Goal: Information Seeking & Learning: Understand process/instructions

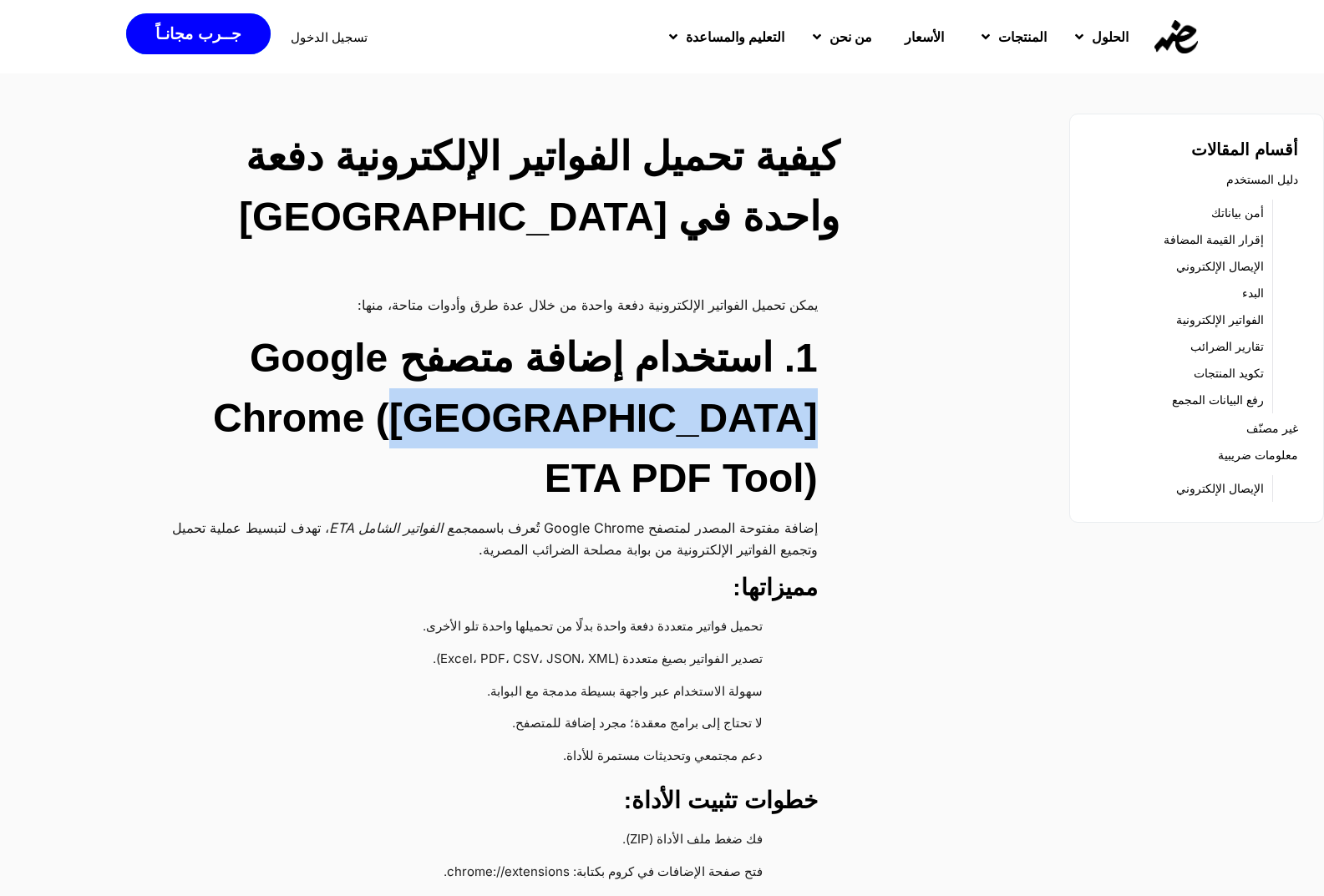
drag, startPoint x: 437, startPoint y: 433, endPoint x: 806, endPoint y: 434, distance: 369.0
click at [806, 434] on h2 "1. استخدام إضافة متصفح Google Chrome ([GEOGRAPHIC_DATA] ETA PDF Tool)" at bounding box center [479, 418] width 677 height 180
copy h2 "Egypt ETA PDF Tool"
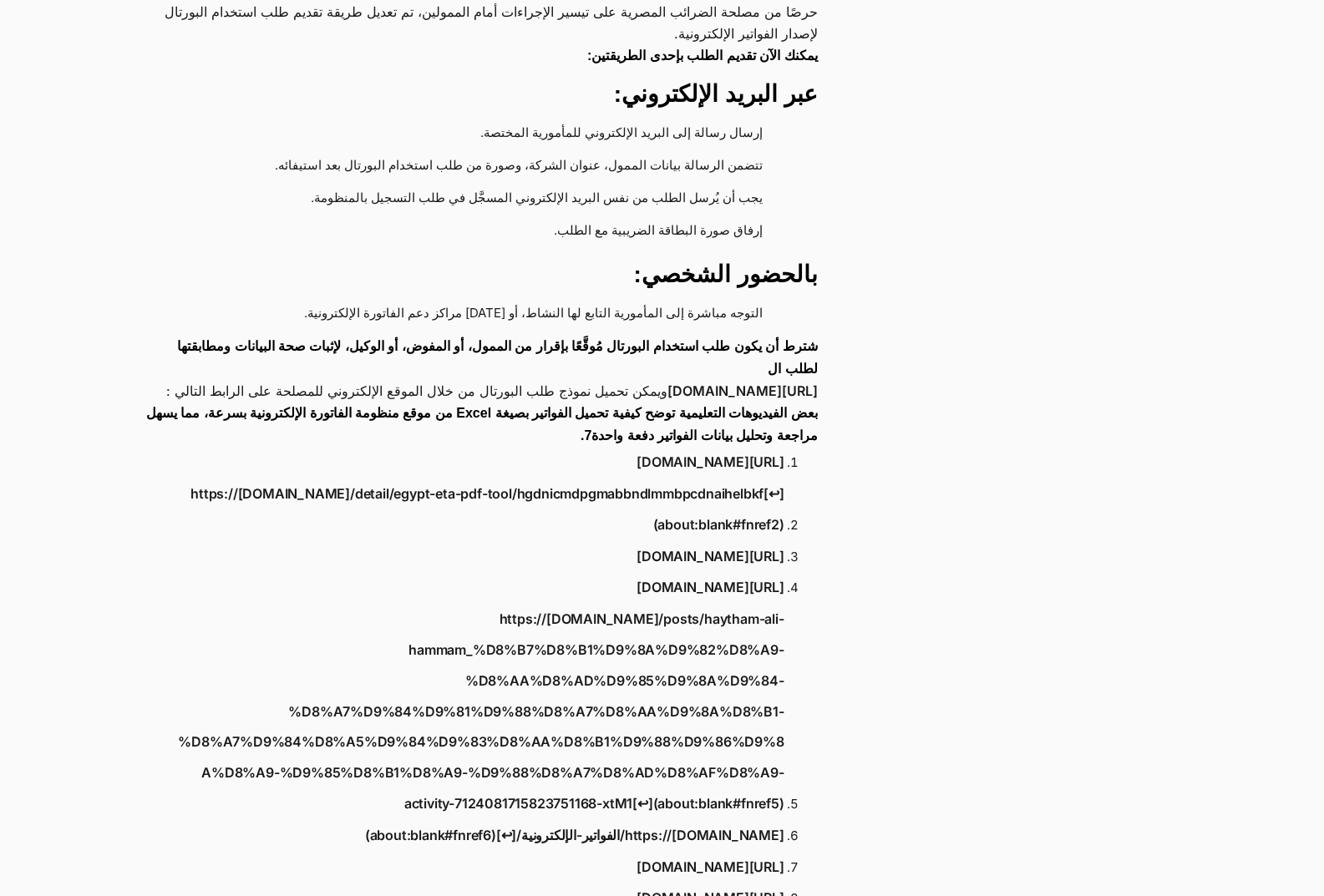
scroll to position [2003, 0]
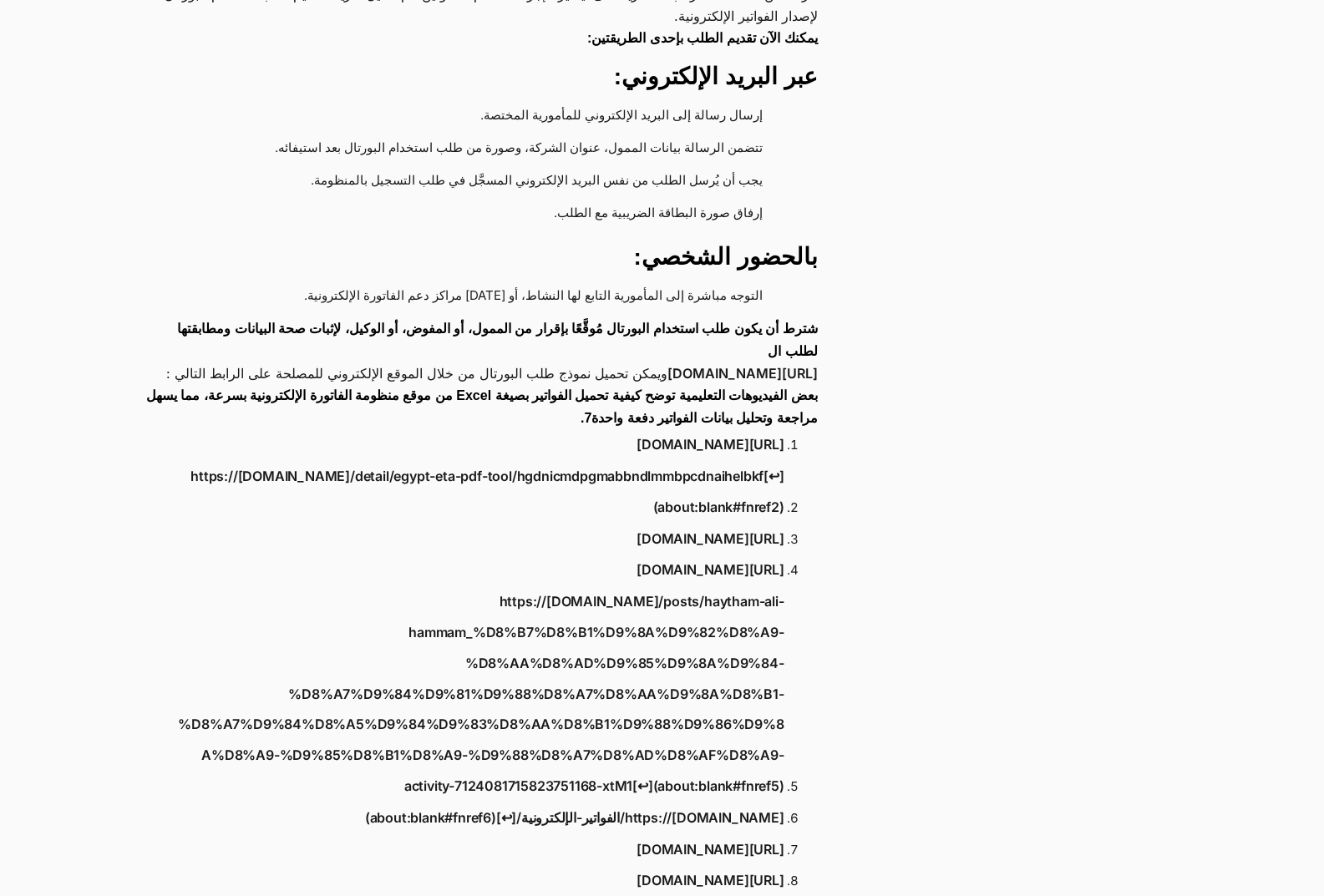
click at [742, 461] on link "https://[DOMAIN_NAME]/detail/egypt-eta-pdf-tool/hgdnicmdpgmabbndlmmbpcdnaihelbk…" at bounding box center [478, 491] width 612 height 61
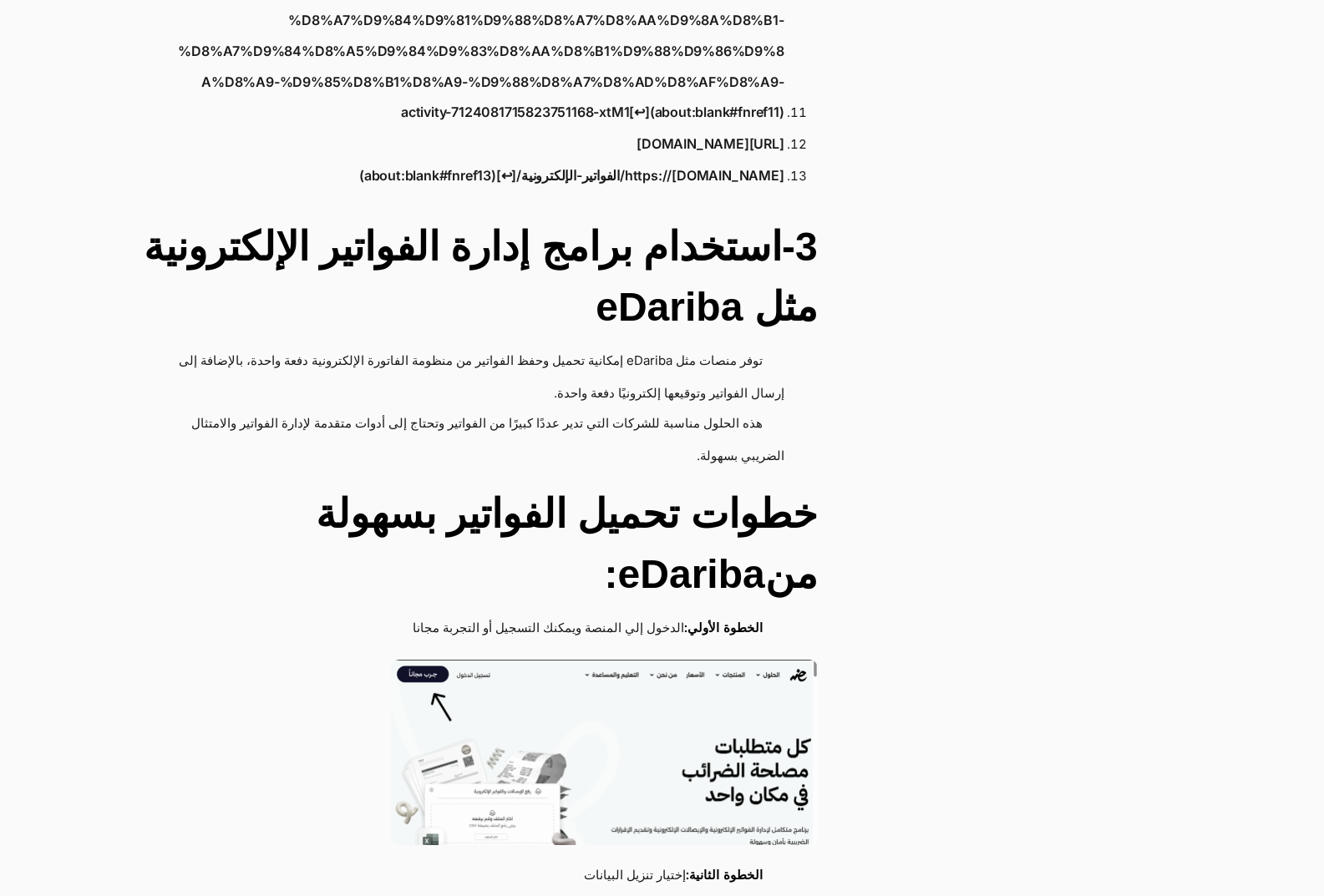
scroll to position [3256, 0]
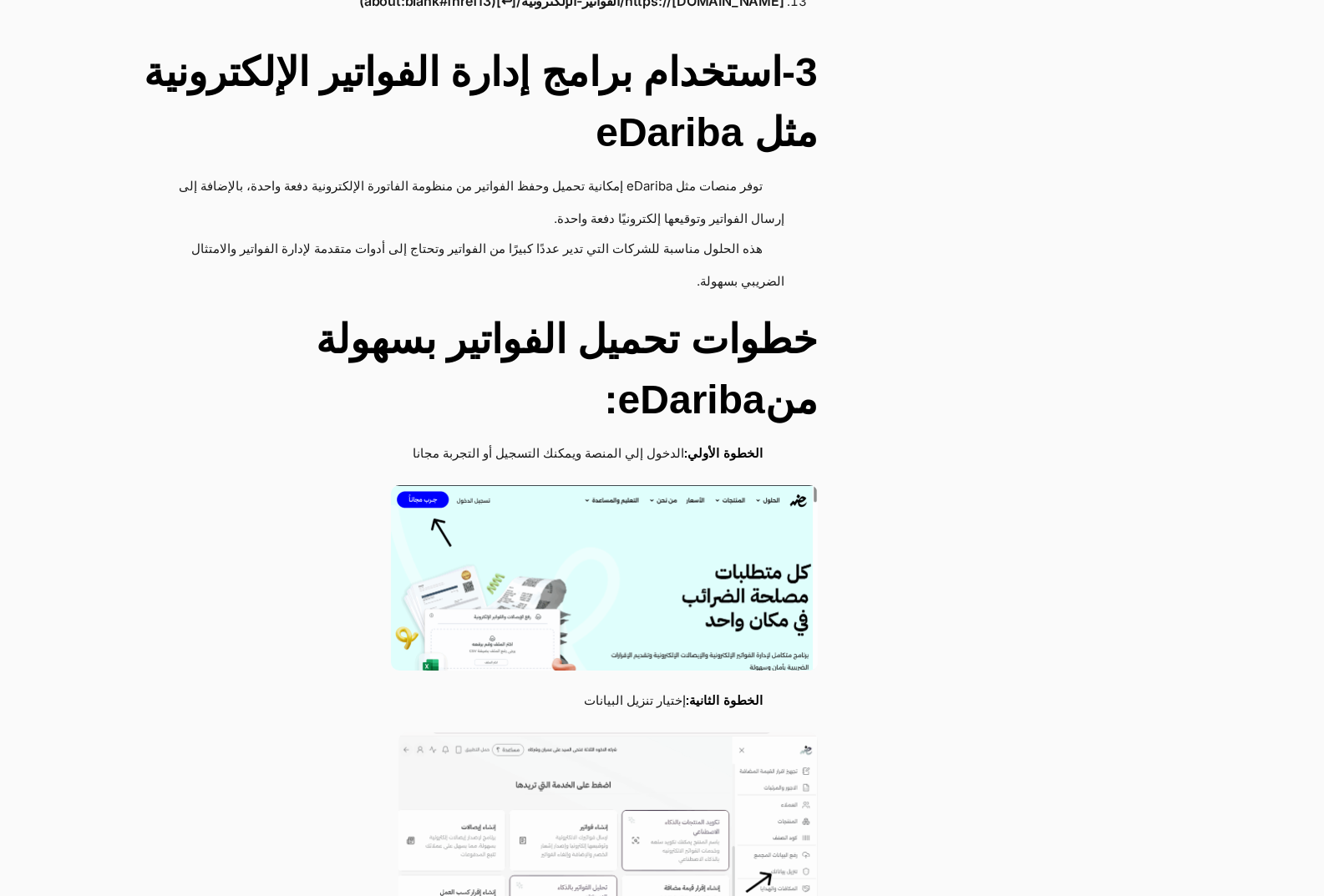
click at [658, 496] on img at bounding box center [604, 577] width 427 height 185
click at [594, 485] on img at bounding box center [604, 577] width 427 height 185
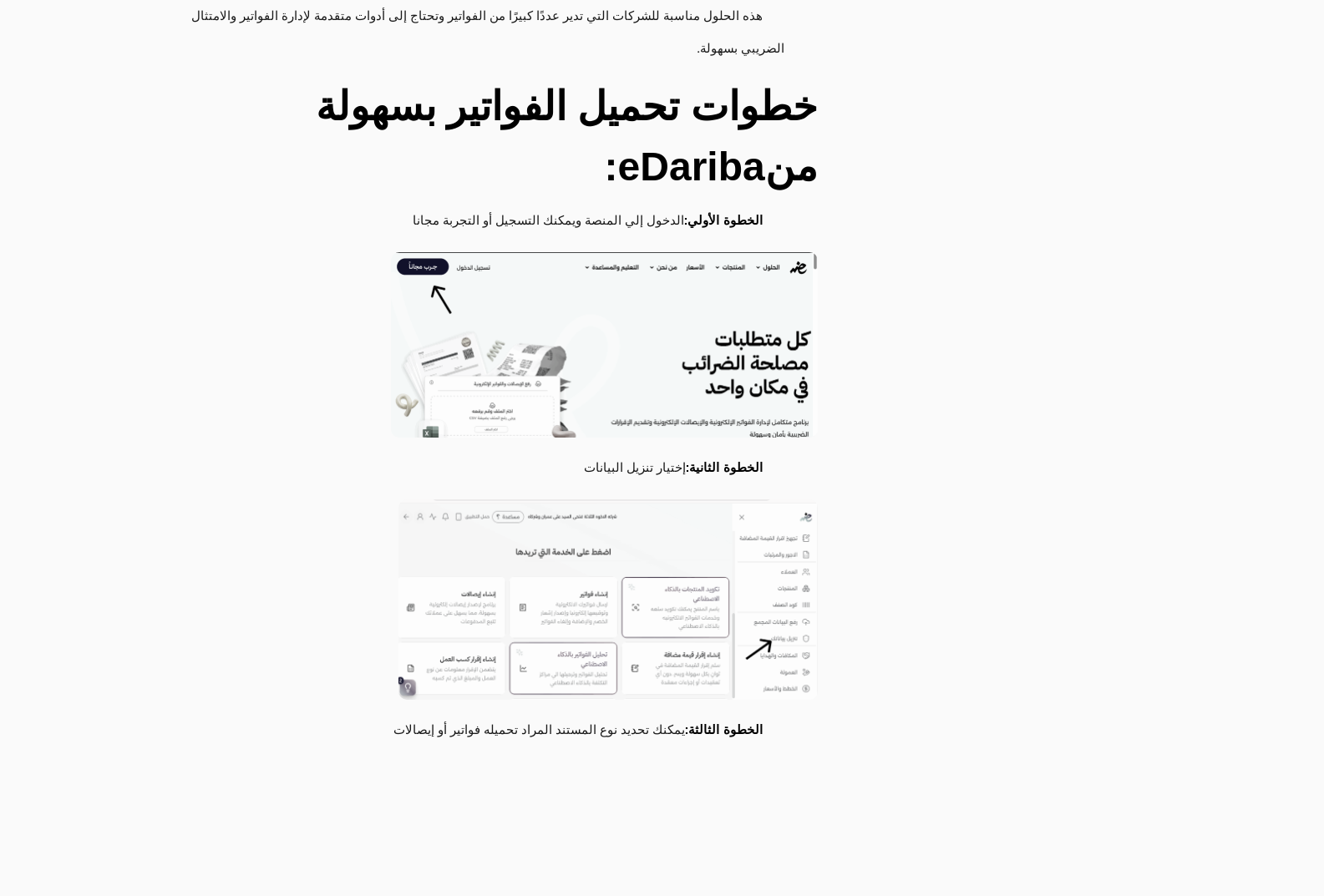
scroll to position [3172, 0]
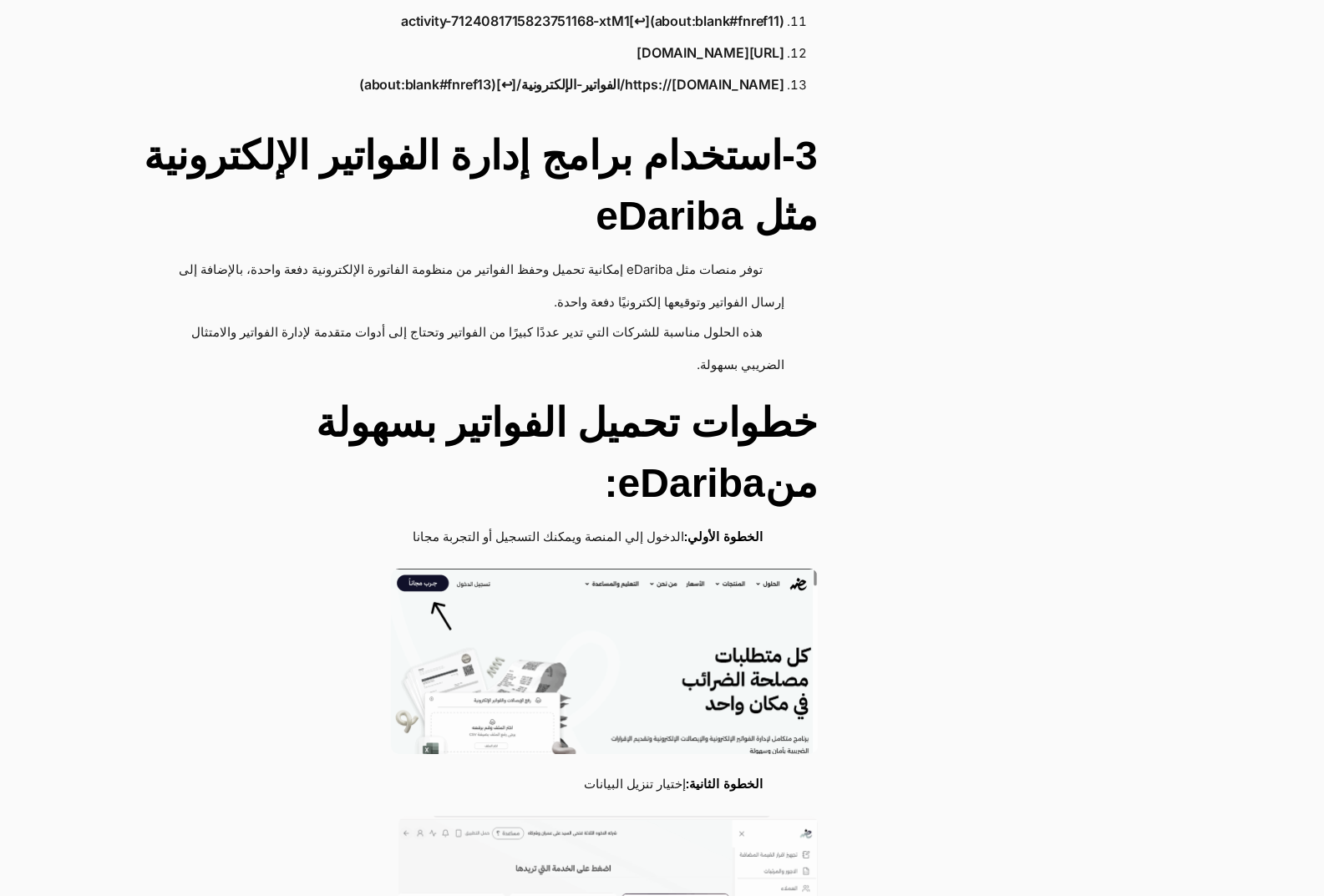
click at [657, 416] on h2 "خطوات تحميل الفواتير بسهولة منeDariba:" at bounding box center [479, 453] width 677 height 120
copy h2 "منeDariba"
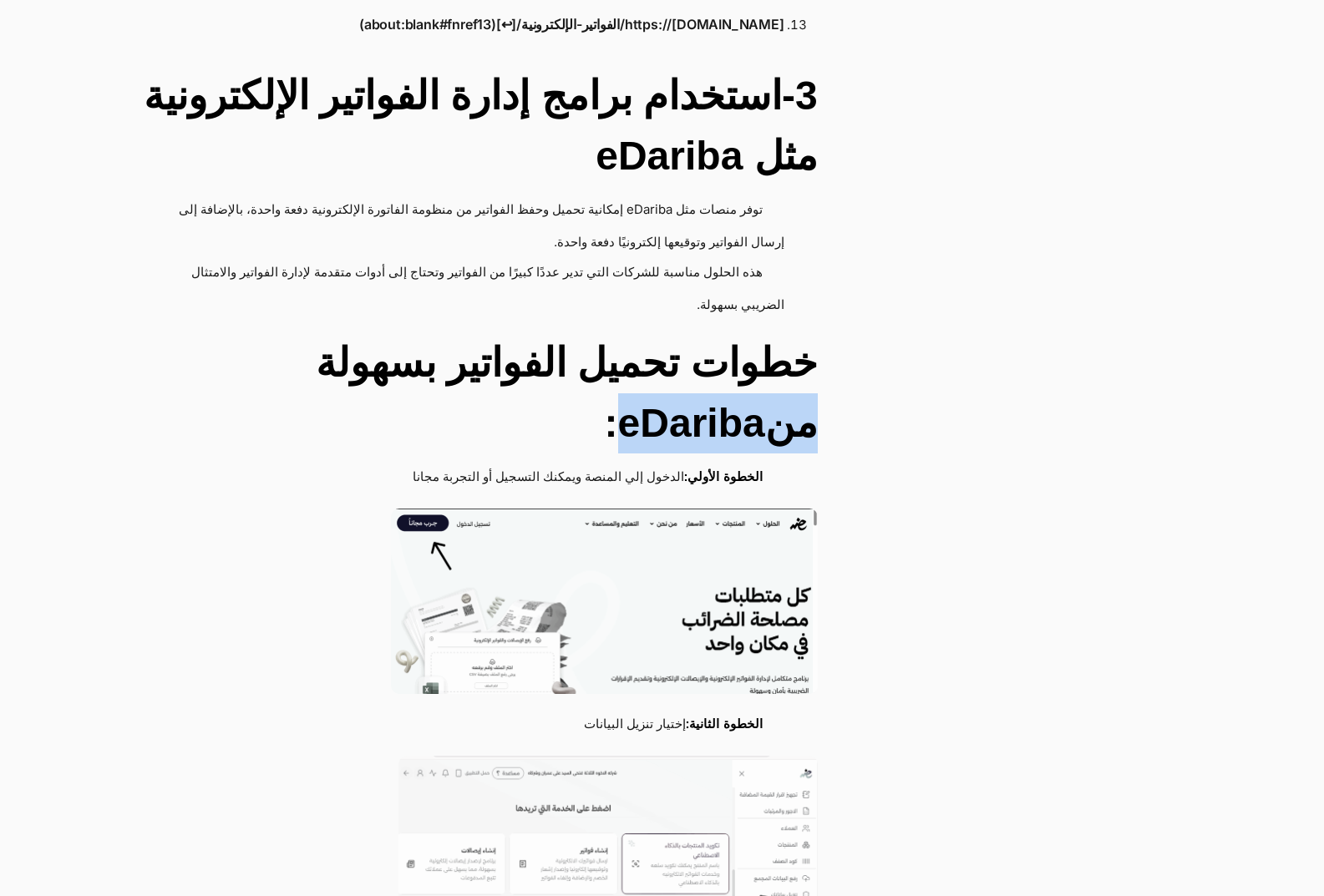
scroll to position [2922, 0]
